Goal: Task Accomplishment & Management: Use online tool/utility

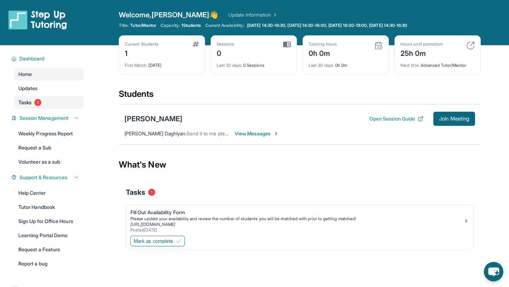
click at [31, 104] on span "Tasks" at bounding box center [24, 102] width 13 height 7
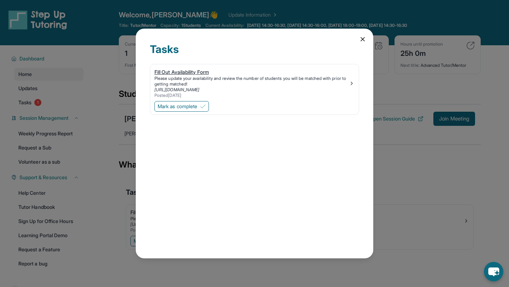
click at [252, 94] on div "Posted 9/29/2025" at bounding box center [251, 96] width 194 height 6
click at [361, 36] on icon at bounding box center [362, 39] width 7 height 7
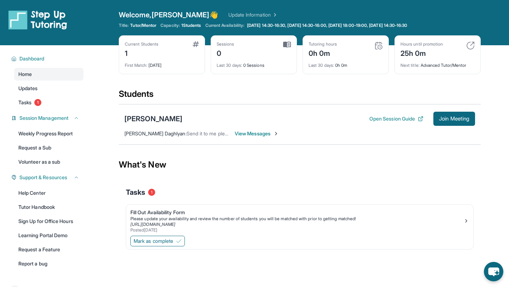
click at [249, 135] on span "View Messages" at bounding box center [256, 133] width 44 height 7
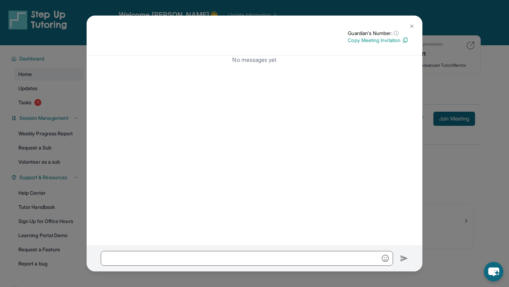
click at [460, 107] on div "Guardian's Number: ⓘ This isn't the guardian's real number — it's a private for…" at bounding box center [254, 143] width 509 height 287
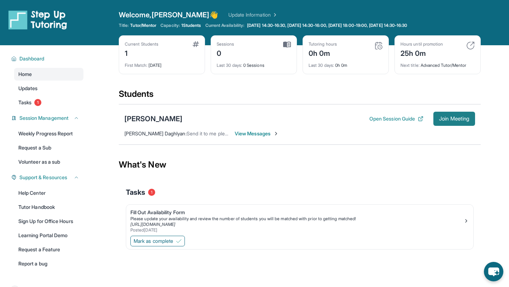
click at [460, 119] on span "Join Meeting" at bounding box center [454, 119] width 30 height 4
